Goal: Task Accomplishment & Management: Complete application form

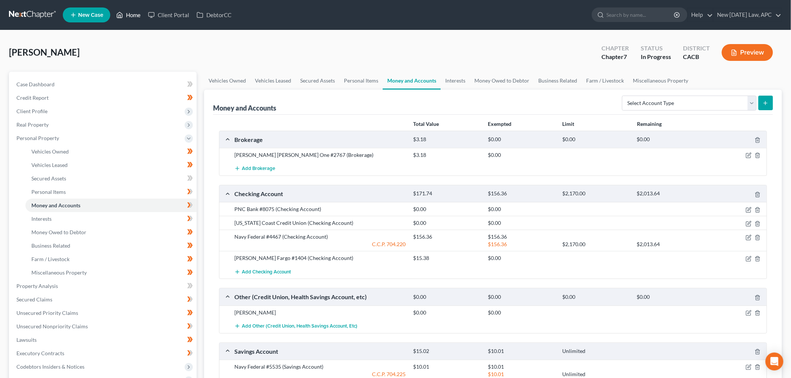
click at [141, 10] on link "Home" at bounding box center [129, 14] width 32 height 13
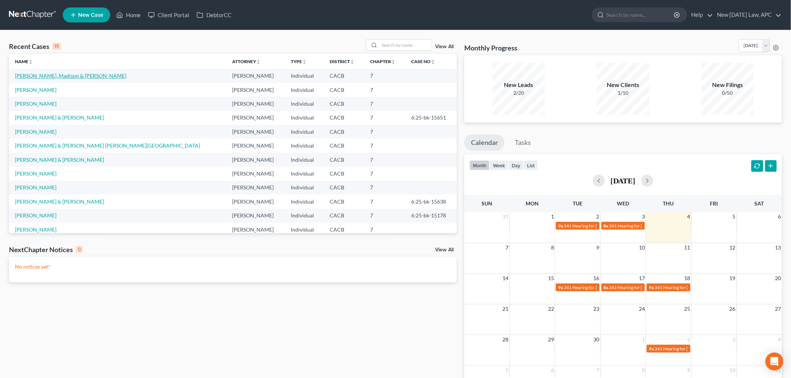
click at [39, 74] on link "[PERSON_NAME], Madison & [PERSON_NAME]" at bounding box center [70, 76] width 111 height 6
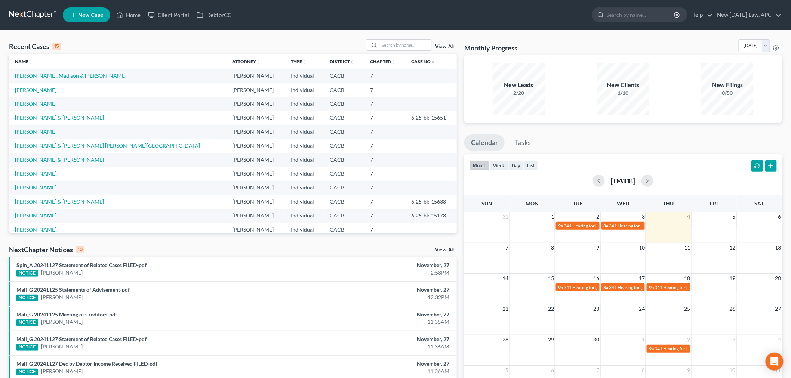
select select "5"
select select "4"
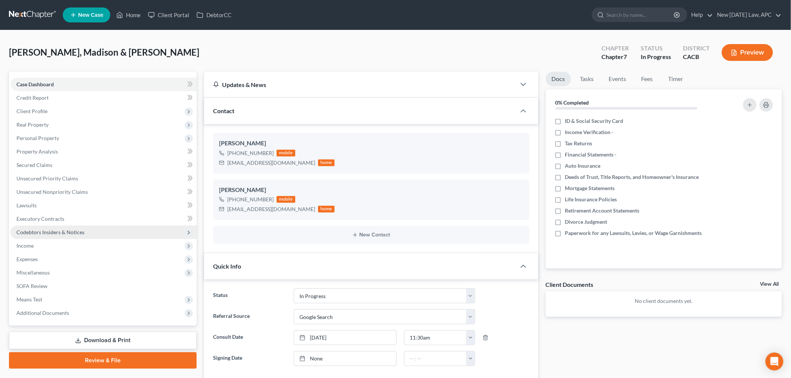
scroll to position [320, 0]
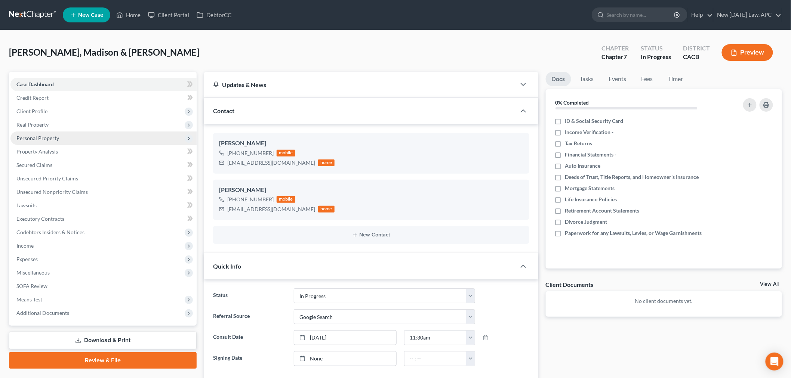
click at [51, 136] on span "Personal Property" at bounding box center [37, 138] width 43 height 6
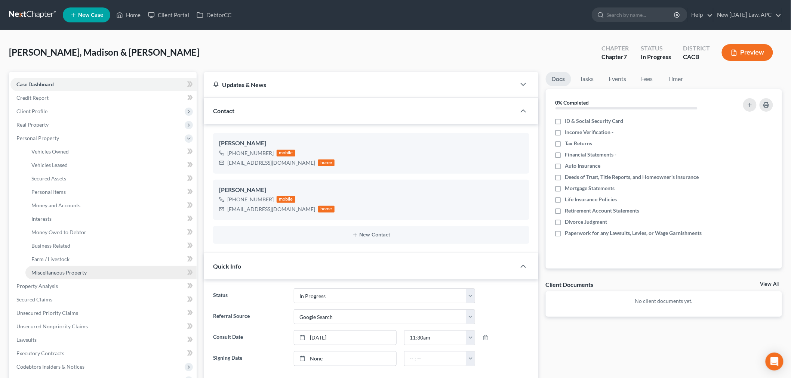
click at [56, 274] on span "Miscellaneous Property" at bounding box center [58, 273] width 55 height 6
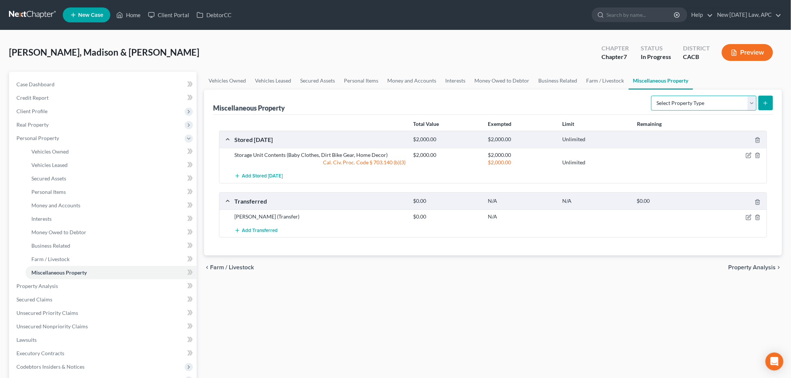
click at [652, 105] on select "Select Property Type Assigned for Creditor Benefit [DATE] Holding for Another N…" at bounding box center [703, 103] width 105 height 15
click at [626, 103] on div "Miscellaneous Property Select Property Type Assigned for Creditor Benefit [DATE…" at bounding box center [493, 102] width 560 height 25
click at [95, 195] on link "Personal Items" at bounding box center [110, 191] width 171 height 13
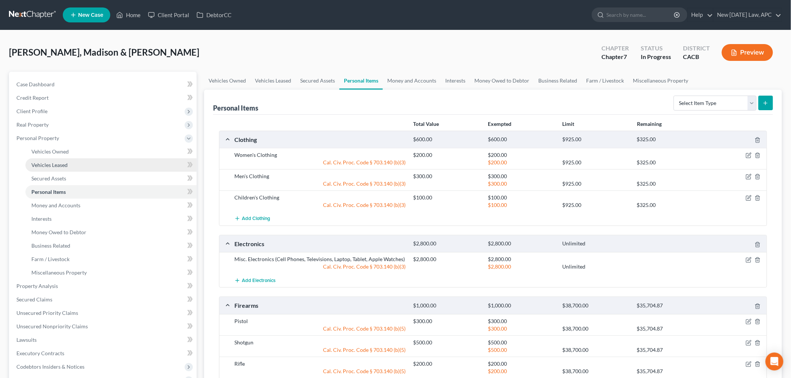
click at [58, 163] on span "Vehicles Leased" at bounding box center [49, 165] width 36 height 6
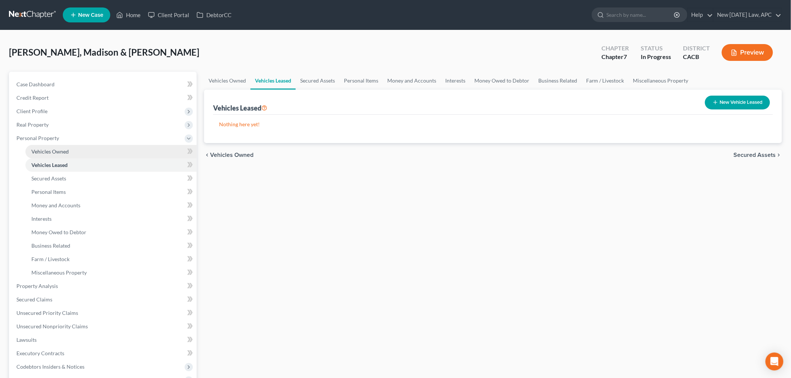
click at [66, 150] on span "Vehicles Owned" at bounding box center [49, 151] width 37 height 6
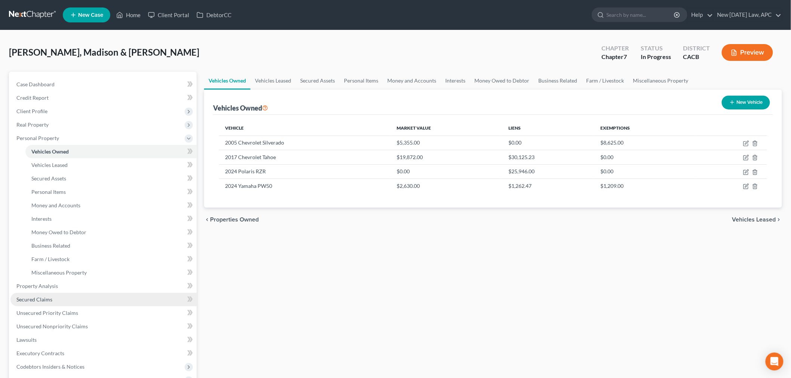
click at [39, 300] on span "Secured Claims" at bounding box center [34, 299] width 36 height 6
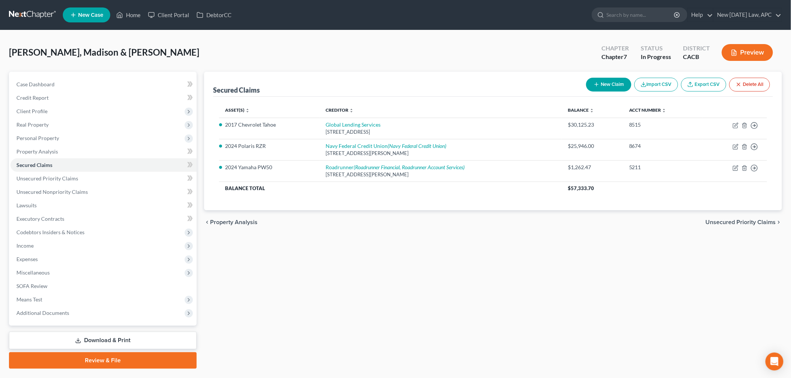
click at [481, 96] on div "Secured Claims New Claim Import CSV Export CSV Delete All" at bounding box center [493, 84] width 560 height 25
click at [598, 84] on button "New Claim" at bounding box center [608, 85] width 45 height 14
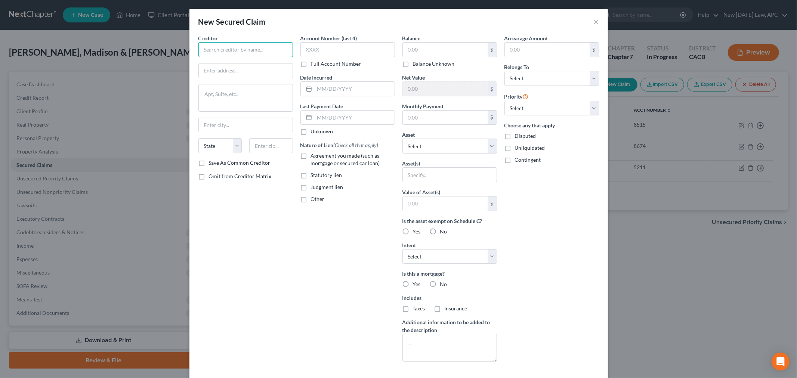
click at [249, 50] on input "text" at bounding box center [245, 49] width 95 height 15
type input "Ally Bank"
click at [341, 47] on input "text" at bounding box center [348, 49] width 95 height 15
type input "5811"
click at [345, 27] on div "New Secured Claim ×" at bounding box center [399, 21] width 419 height 25
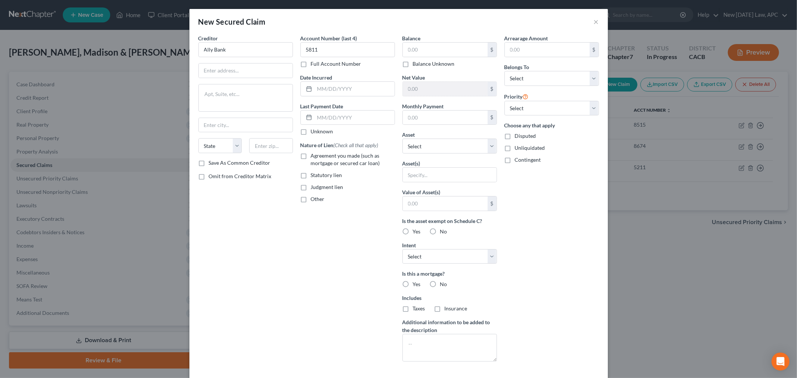
click at [362, 73] on div "Account Number (last 4) 5811 Full Account Number Date Incurred Last Payment Dat…" at bounding box center [348, 200] width 102 height 333
click at [358, 90] on input "text" at bounding box center [355, 89] width 80 height 14
click at [594, 18] on button "×" at bounding box center [596, 21] width 5 height 9
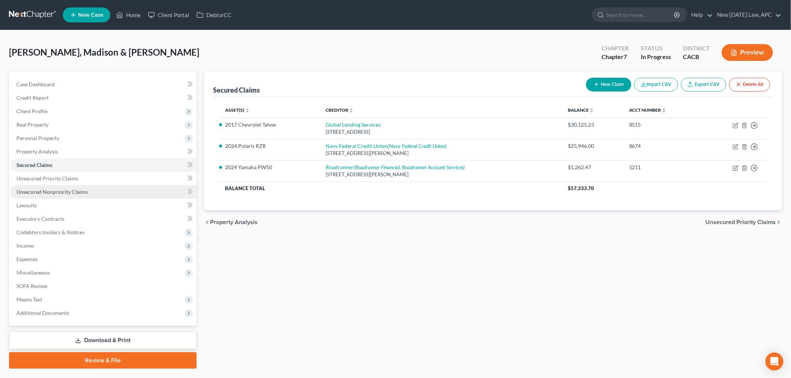
click at [56, 194] on span "Unsecured Nonpriority Claims" at bounding box center [51, 192] width 71 height 6
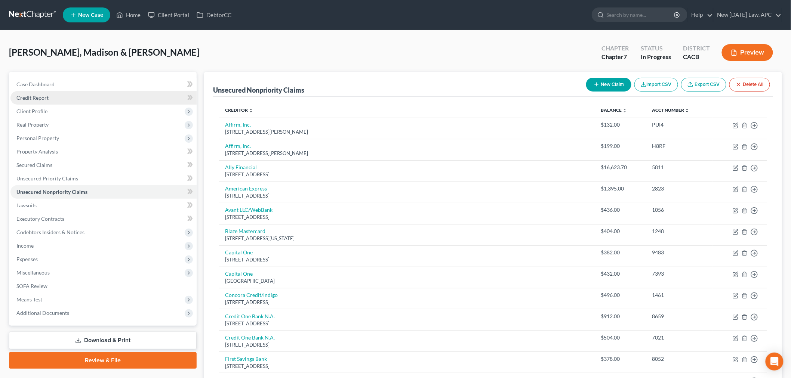
click at [50, 99] on link "Credit Report" at bounding box center [103, 97] width 186 height 13
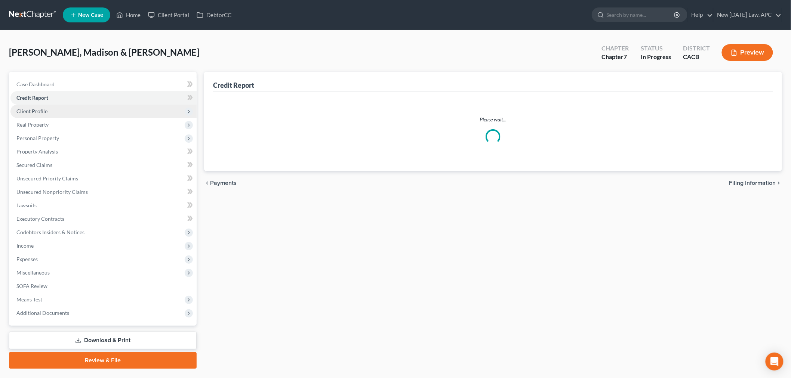
click at [72, 111] on span "Client Profile" at bounding box center [103, 111] width 186 height 13
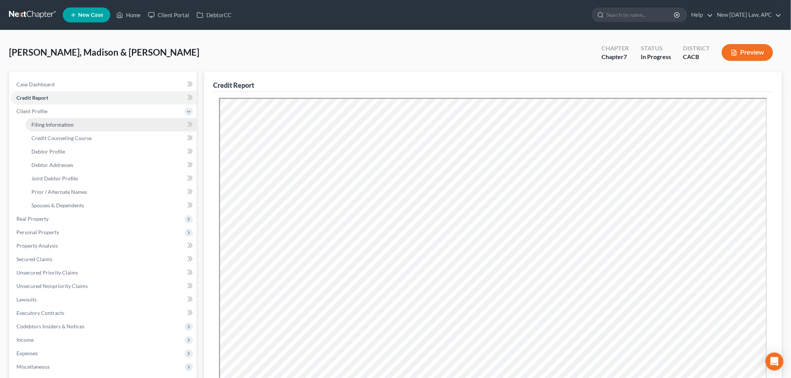
click at [93, 126] on link "Filing Information" at bounding box center [110, 124] width 171 height 13
select select "1"
select select "0"
select select "4"
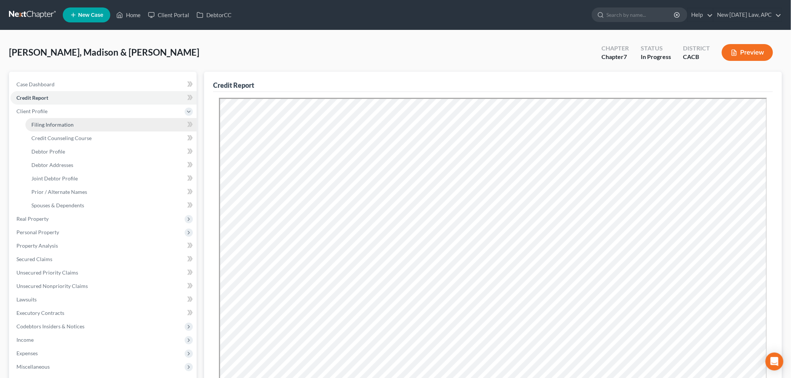
select select "0"
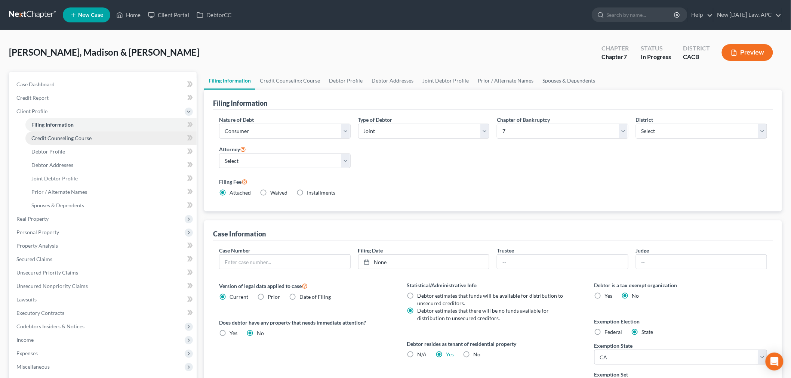
click at [90, 140] on span "Credit Counseling Course" at bounding box center [61, 138] width 60 height 6
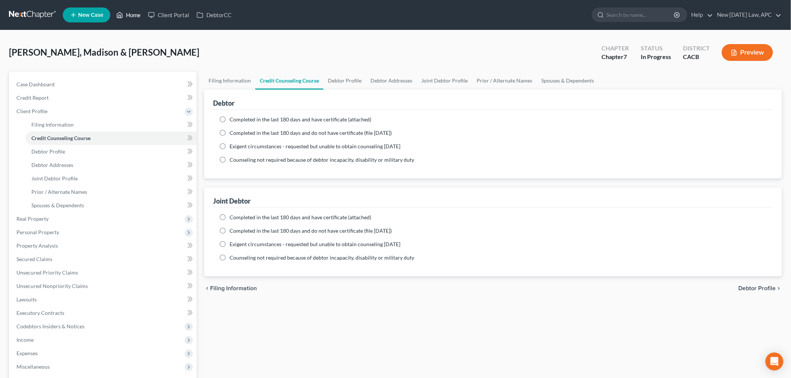
click at [126, 17] on link "Home" at bounding box center [129, 14] width 32 height 13
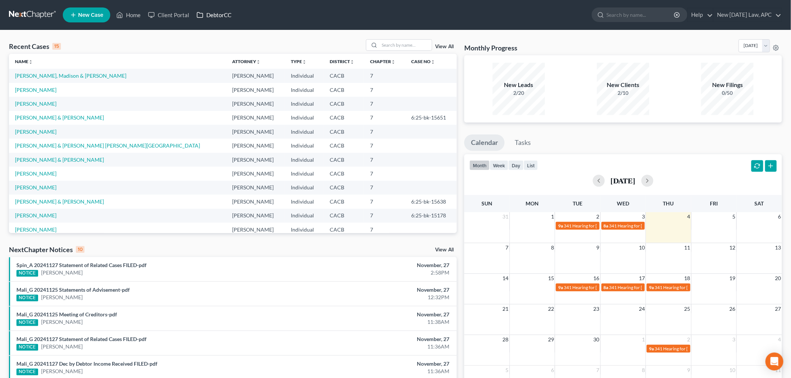
click at [216, 11] on link "DebtorCC" at bounding box center [214, 14] width 42 height 13
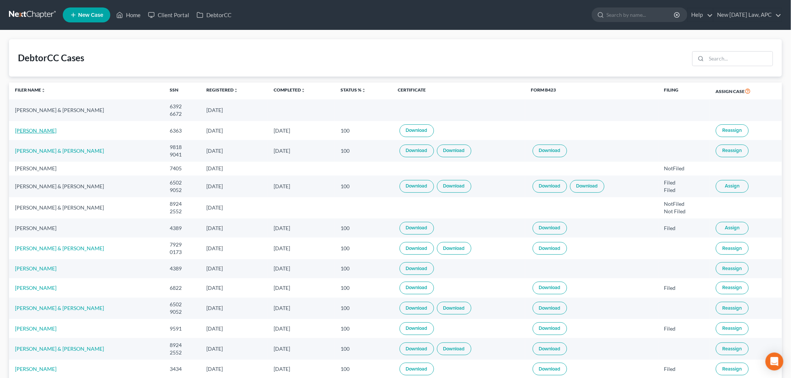
click at [26, 130] on link "[PERSON_NAME]" at bounding box center [35, 130] width 41 height 6
select select "4"
click at [416, 130] on link "Download" at bounding box center [417, 130] width 34 height 13
